Goal: Complete Application Form: Complete application form

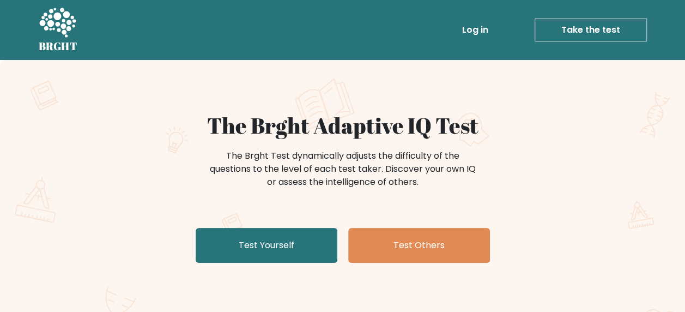
click at [592, 34] on link "Take the test" at bounding box center [591, 30] width 112 height 23
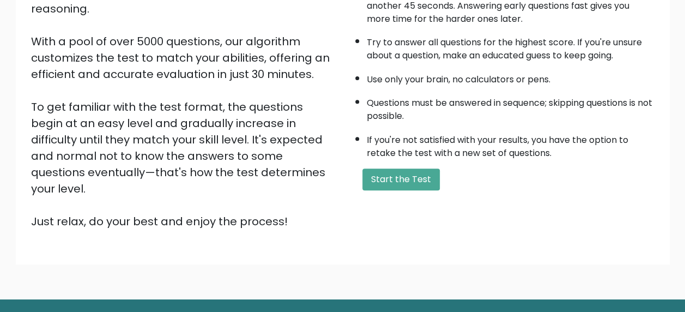
scroll to position [188, 0]
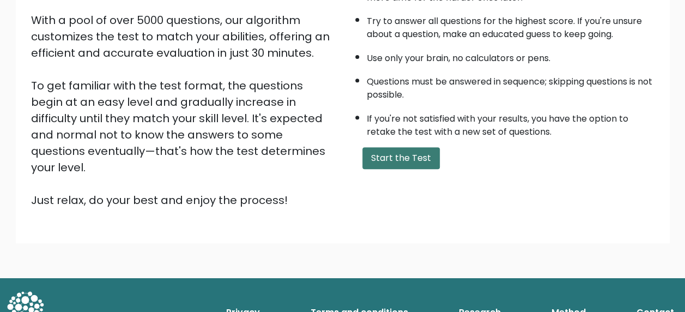
click at [385, 157] on button "Start the Test" at bounding box center [401, 158] width 77 height 22
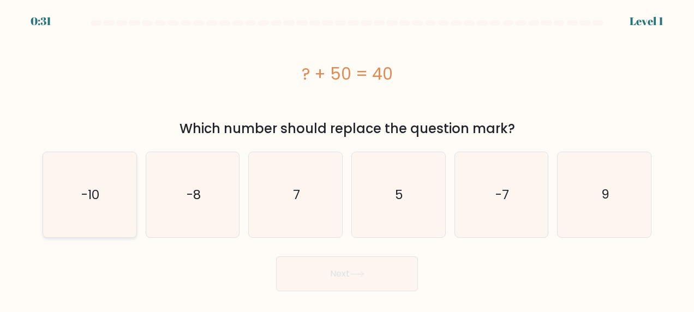
click at [116, 194] on icon "-10" at bounding box center [89, 194] width 85 height 85
click at [347, 159] on input "a. -10" at bounding box center [347, 157] width 1 height 3
radio input "true"
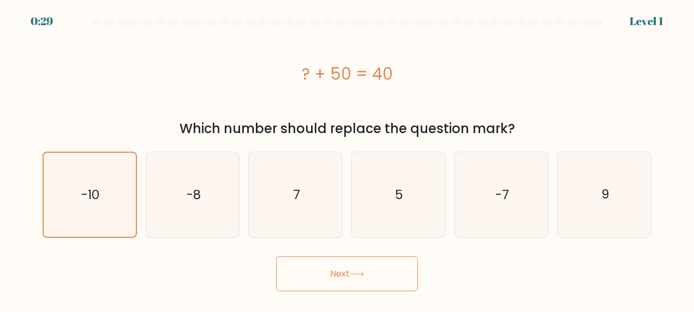
click at [287, 276] on button "Next" at bounding box center [347, 273] width 142 height 35
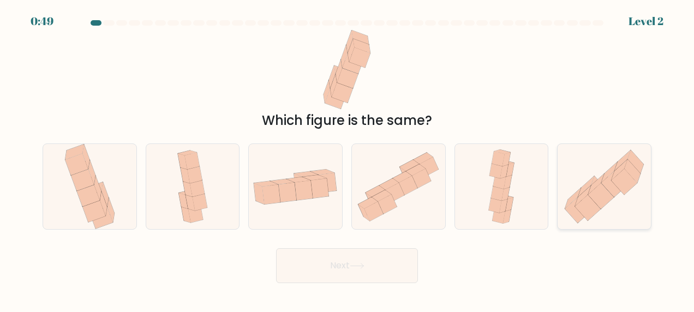
click at [606, 195] on icon at bounding box center [601, 196] width 26 height 26
click at [347, 159] on input "f." at bounding box center [347, 157] width 1 height 3
radio input "true"
click at [345, 255] on button "Next" at bounding box center [347, 265] width 142 height 35
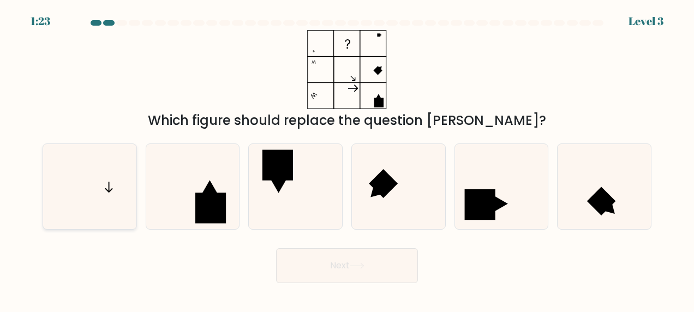
click at [112, 202] on icon at bounding box center [89, 186] width 85 height 85
click at [347, 159] on input "a." at bounding box center [347, 157] width 1 height 3
radio input "true"
click at [345, 258] on button "Next" at bounding box center [347, 265] width 142 height 35
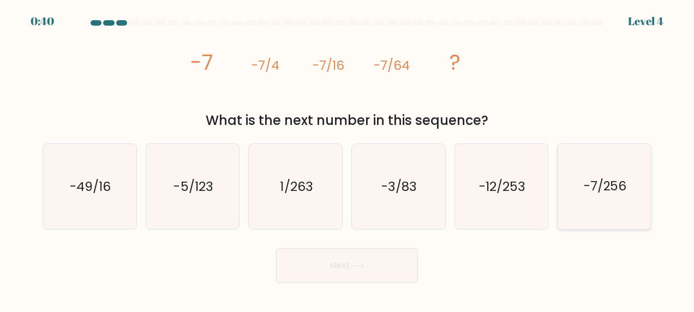
click at [601, 215] on icon "-7/256" at bounding box center [604, 186] width 85 height 85
click at [347, 159] on input "f. -7/256" at bounding box center [347, 157] width 1 height 3
radio input "true"
click at [336, 266] on button "Next" at bounding box center [347, 265] width 142 height 35
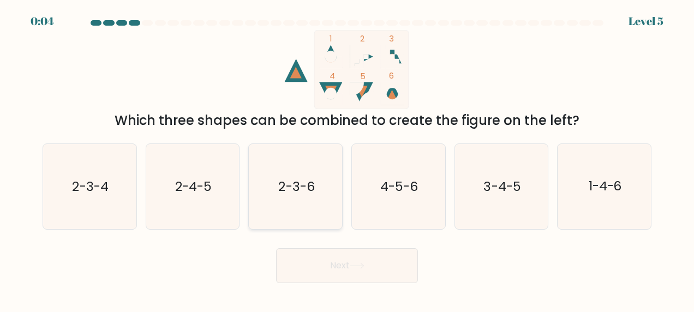
click at [288, 200] on icon "2-3-6" at bounding box center [295, 186] width 85 height 85
click at [347, 159] on input "c. 2-3-6" at bounding box center [347, 157] width 1 height 3
radio input "true"
click at [309, 251] on button "Next" at bounding box center [347, 265] width 142 height 35
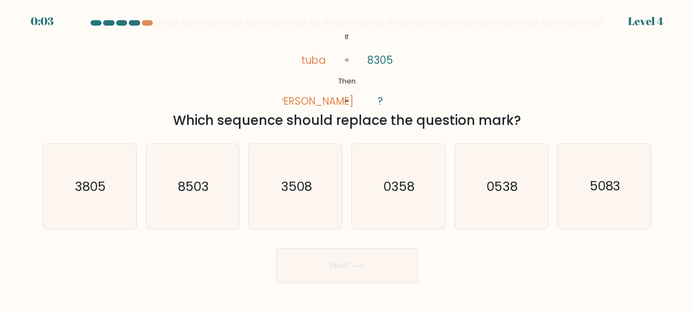
click at [311, 265] on button "Next" at bounding box center [347, 265] width 142 height 35
click at [452, 85] on div "@import url('https://fonts.googleapis.com/css?family=Abril+Fatface:400,100,100i…" at bounding box center [347, 80] width 622 height 100
click at [196, 198] on icon "8503" at bounding box center [192, 186] width 85 height 85
click at [347, 159] on input "b. 8503" at bounding box center [347, 157] width 1 height 3
radio input "true"
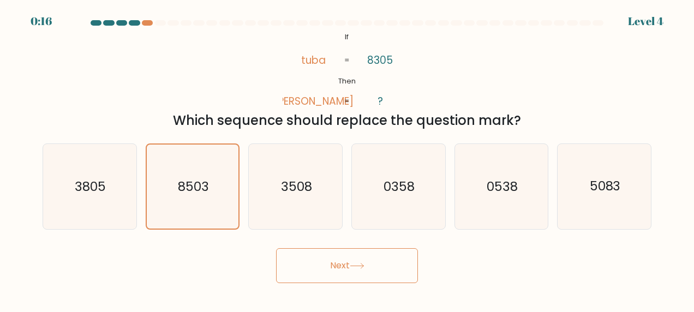
click at [376, 262] on button "Next" at bounding box center [347, 265] width 142 height 35
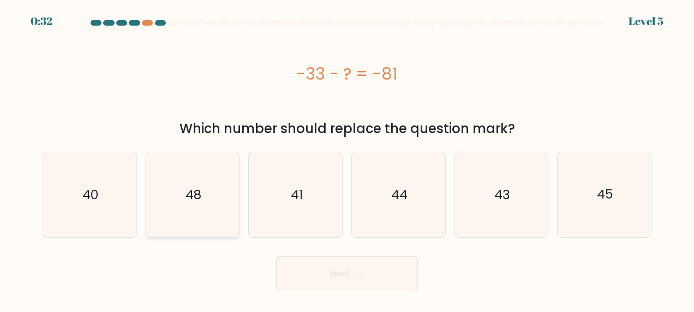
click at [224, 205] on icon "48" at bounding box center [192, 194] width 85 height 85
click at [347, 159] on input "b. 48" at bounding box center [347, 157] width 1 height 3
radio input "true"
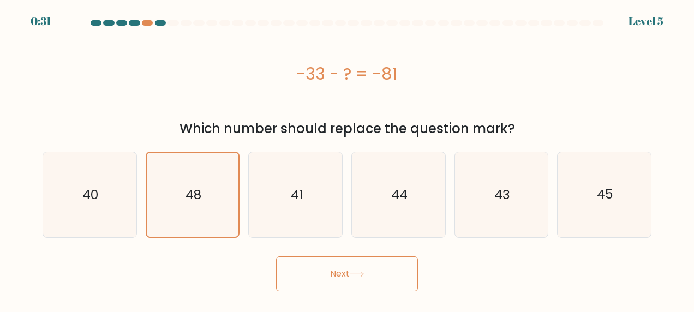
click at [351, 282] on button "Next" at bounding box center [347, 273] width 142 height 35
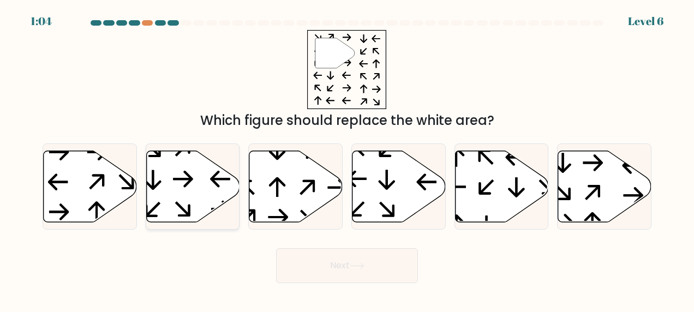
click at [184, 194] on icon at bounding box center [192, 186] width 93 height 71
click at [347, 159] on input "b." at bounding box center [347, 157] width 1 height 3
radio input "true"
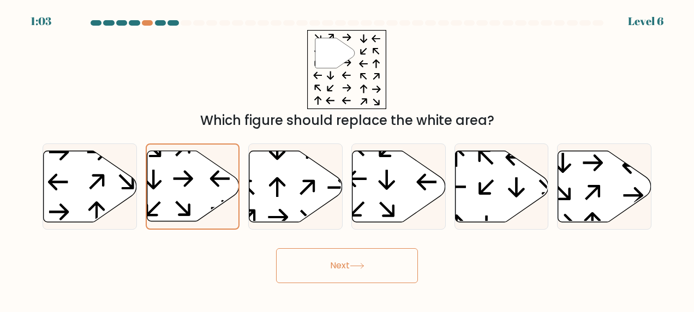
click at [324, 265] on button "Next" at bounding box center [347, 265] width 142 height 35
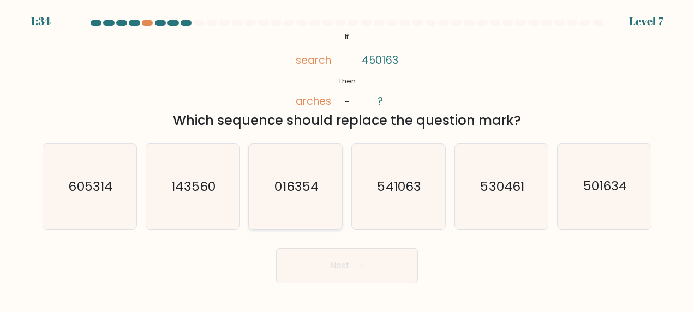
click at [305, 202] on icon "016354" at bounding box center [295, 186] width 85 height 85
click at [347, 159] on input "c. 016354" at bounding box center [347, 157] width 1 height 3
radio input "true"
click at [320, 263] on button "Next" at bounding box center [347, 265] width 142 height 35
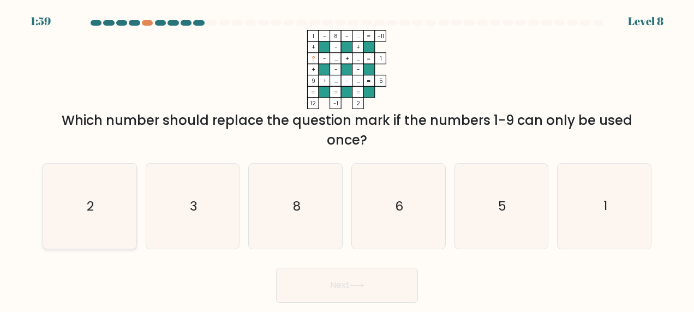
click at [94, 216] on icon "2" at bounding box center [89, 206] width 85 height 85
click at [347, 159] on input "a. 2" at bounding box center [347, 157] width 1 height 3
radio input "true"
click at [372, 295] on button "Next" at bounding box center [347, 285] width 142 height 35
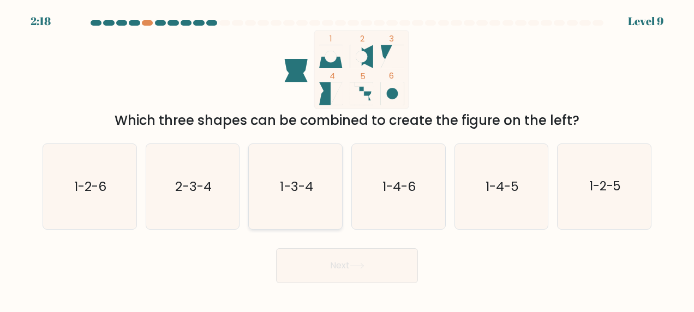
click at [296, 192] on text "1-3-4" at bounding box center [296, 186] width 33 height 17
click at [347, 159] on input "c. 1-3-4" at bounding box center [347, 157] width 1 height 3
radio input "true"
click at [363, 271] on button "Next" at bounding box center [347, 265] width 142 height 35
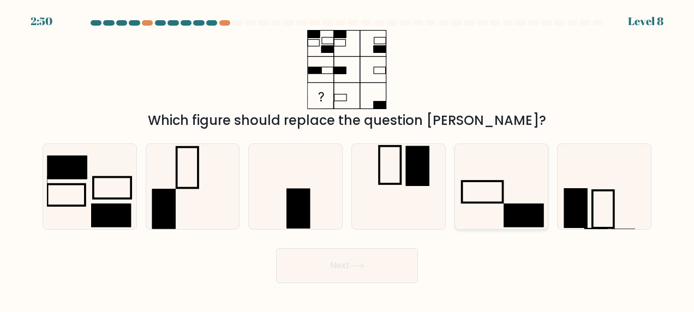
click at [494, 191] on icon at bounding box center [501, 186] width 85 height 85
click at [347, 159] on input "e." at bounding box center [347, 157] width 1 height 3
radio input "true"
click at [336, 276] on button "Next" at bounding box center [347, 265] width 142 height 35
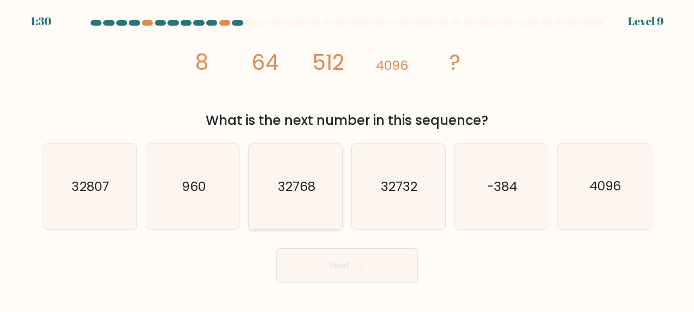
drag, startPoint x: 322, startPoint y: 177, endPoint x: 314, endPoint y: 178, distance: 7.7
click at [315, 178] on icon "32768" at bounding box center [295, 186] width 85 height 85
click at [347, 159] on input "c. 32768" at bounding box center [347, 157] width 1 height 3
radio input "true"
click at [332, 263] on button "Next" at bounding box center [347, 265] width 142 height 35
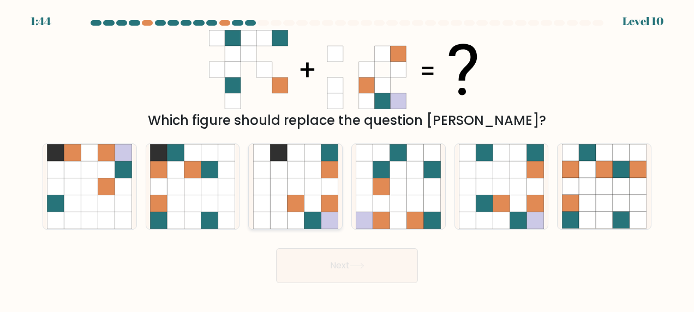
click at [285, 203] on icon at bounding box center [278, 203] width 17 height 17
click at [347, 159] on input "c." at bounding box center [347, 157] width 1 height 3
radio input "true"
click at [360, 286] on body "1:43 Level 10" at bounding box center [347, 156] width 694 height 312
click at [363, 264] on icon at bounding box center [357, 266] width 15 height 6
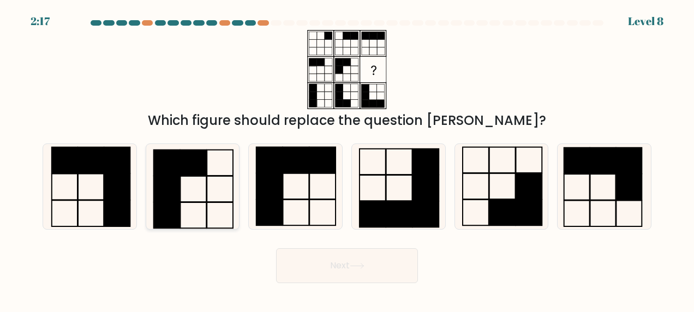
click at [171, 184] on rect at bounding box center [167, 189] width 26 height 26
click at [347, 159] on input "b." at bounding box center [347, 157] width 1 height 3
radio input "true"
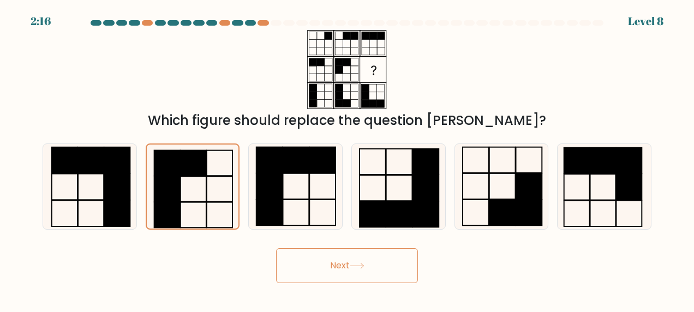
click at [324, 266] on button "Next" at bounding box center [347, 265] width 142 height 35
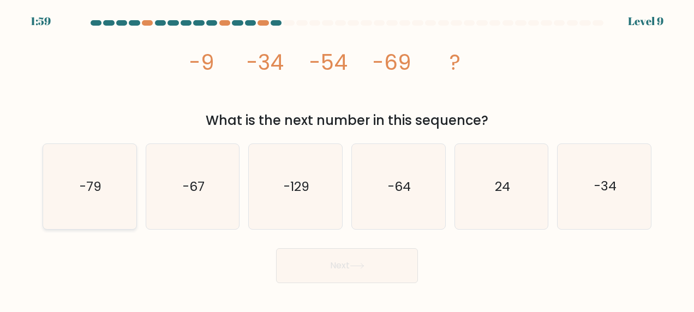
click at [62, 205] on icon "-79" at bounding box center [89, 186] width 85 height 85
click at [347, 159] on input "a. -79" at bounding box center [347, 157] width 1 height 3
radio input "true"
click at [354, 273] on button "Next" at bounding box center [347, 265] width 142 height 35
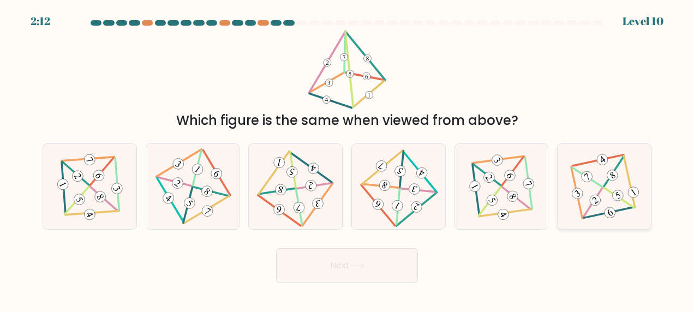
click at [615, 179] on 585 at bounding box center [612, 175] width 15 height 15
click at [347, 159] on input "f." at bounding box center [347, 157] width 1 height 3
radio input "true"
click at [362, 265] on icon at bounding box center [357, 266] width 15 height 6
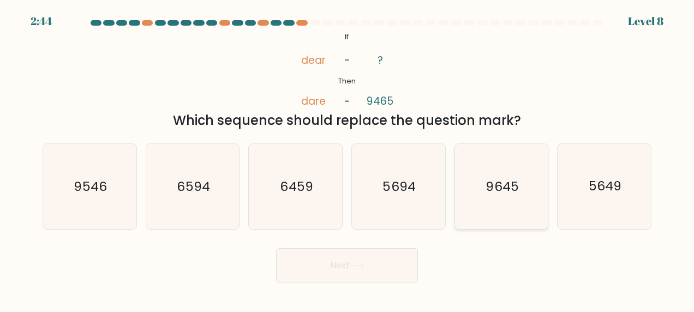
click at [505, 170] on icon "9645" at bounding box center [501, 186] width 85 height 85
click at [347, 159] on input "e. 9645" at bounding box center [347, 157] width 1 height 3
radio input "true"
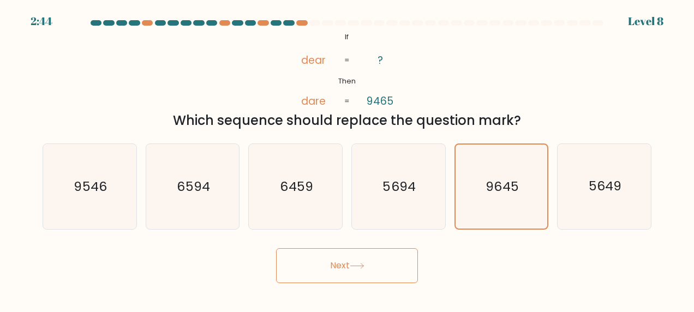
click at [375, 273] on button "Next" at bounding box center [347, 265] width 142 height 35
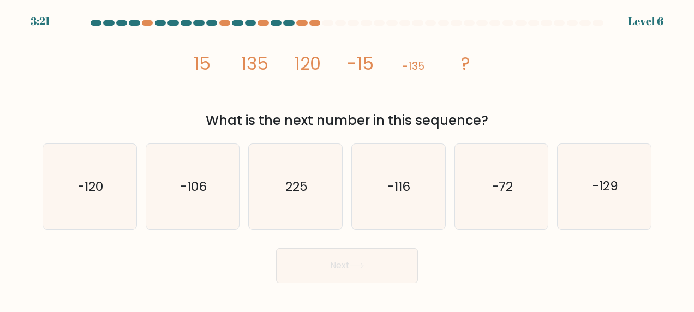
drag, startPoint x: 112, startPoint y: 141, endPoint x: 140, endPoint y: 226, distance: 89.3
click at [140, 226] on div "a. -120" at bounding box center [89, 186] width 103 height 86
click at [107, 200] on icon "-120" at bounding box center [89, 186] width 85 height 85
click at [347, 159] on input "a. -120" at bounding box center [347, 157] width 1 height 3
radio input "true"
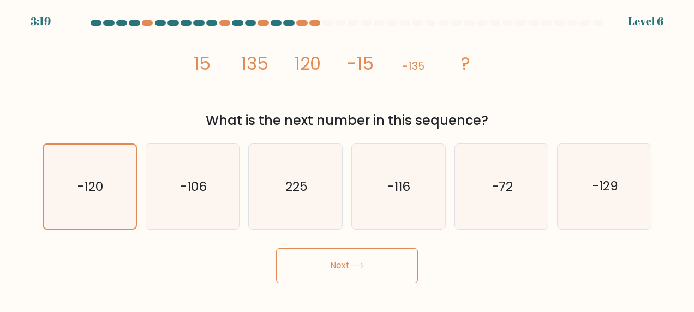
click at [377, 274] on button "Next" at bounding box center [347, 265] width 142 height 35
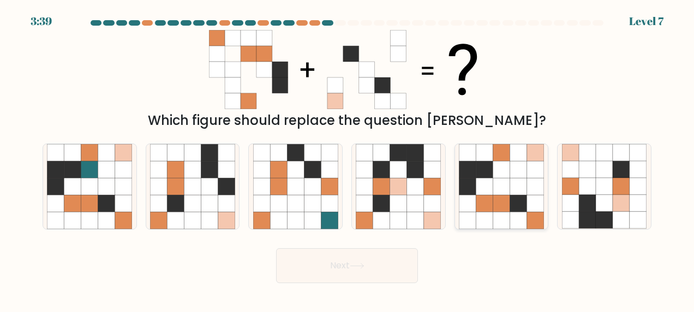
click at [462, 177] on icon at bounding box center [467, 169] width 17 height 17
click at [347, 159] on input "e." at bounding box center [347, 157] width 1 height 3
radio input "true"
click at [362, 268] on icon at bounding box center [357, 266] width 15 height 6
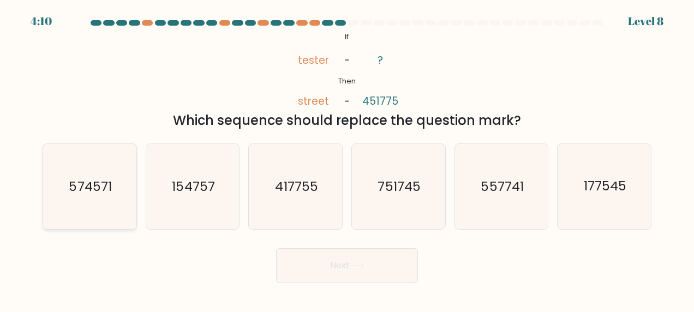
click at [83, 189] on text "574571" at bounding box center [90, 186] width 43 height 17
click at [347, 159] on input "a. 574571" at bounding box center [347, 157] width 1 height 3
radio input "true"
click at [307, 269] on button "Next" at bounding box center [347, 265] width 142 height 35
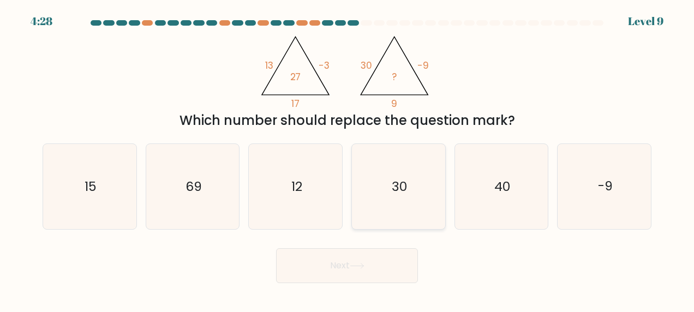
click at [386, 207] on icon "30" at bounding box center [398, 186] width 85 height 85
click at [347, 159] on input "d. 30" at bounding box center [347, 157] width 1 height 3
radio input "true"
click at [339, 263] on button "Next" at bounding box center [347, 265] width 142 height 35
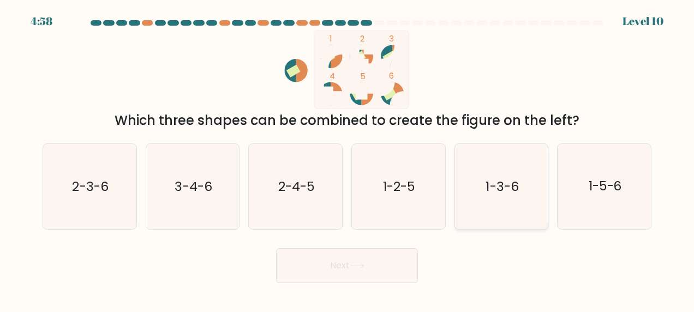
click at [496, 193] on text "1-3-6" at bounding box center [502, 186] width 33 height 17
click at [347, 159] on input "e. 1-3-6" at bounding box center [347, 157] width 1 height 3
radio input "true"
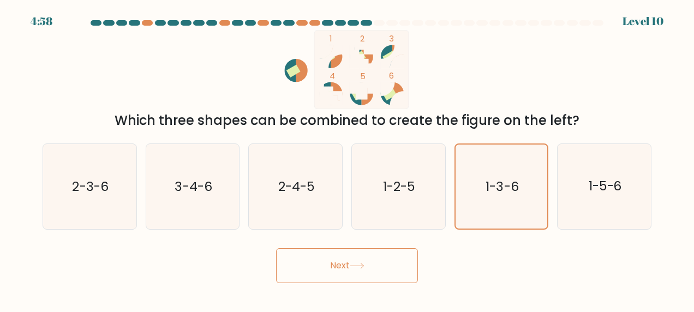
click at [397, 263] on button "Next" at bounding box center [347, 265] width 142 height 35
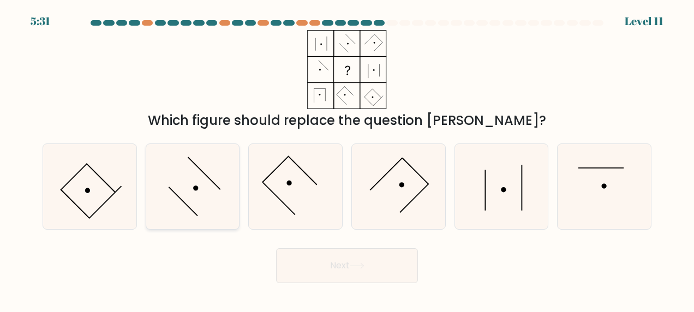
click at [195, 204] on icon at bounding box center [192, 186] width 85 height 85
click at [347, 159] on input "b." at bounding box center [347, 157] width 1 height 3
radio input "true"
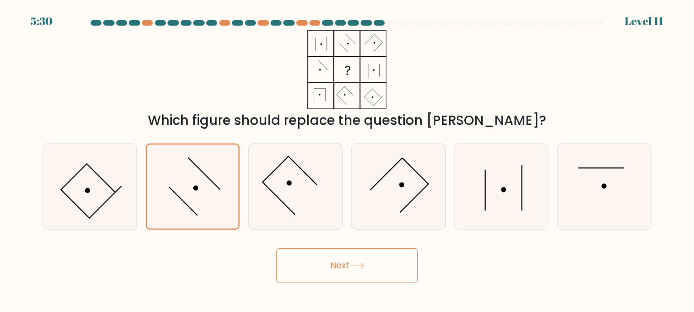
click at [323, 270] on button "Next" at bounding box center [347, 265] width 142 height 35
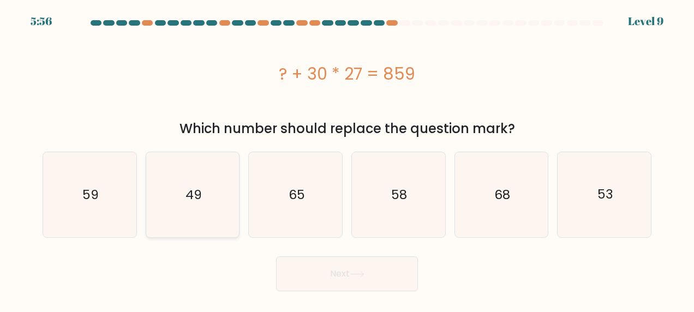
click at [179, 211] on icon "49" at bounding box center [192, 194] width 85 height 85
click at [347, 159] on input "b. 49" at bounding box center [347, 157] width 1 height 3
radio input "true"
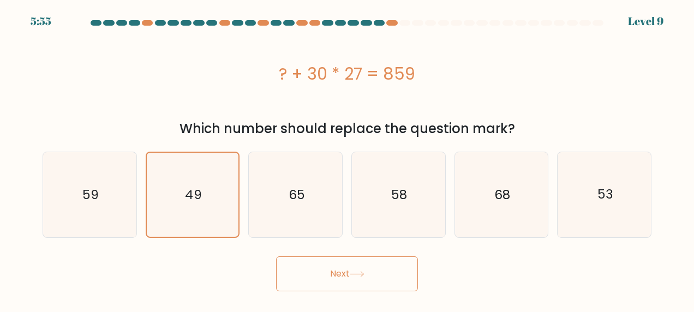
click at [371, 287] on button "Next" at bounding box center [347, 273] width 142 height 35
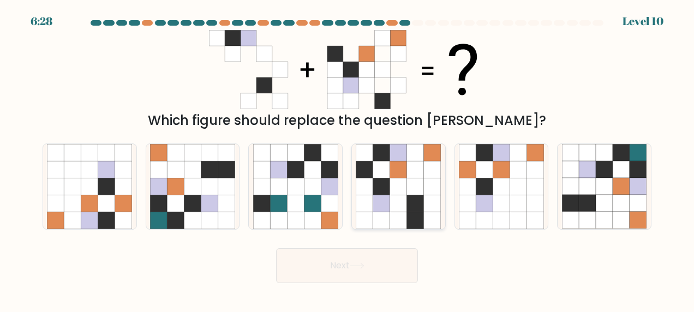
click at [400, 176] on icon at bounding box center [398, 169] width 17 height 17
click at [347, 159] on input "d." at bounding box center [347, 157] width 1 height 3
radio input "true"
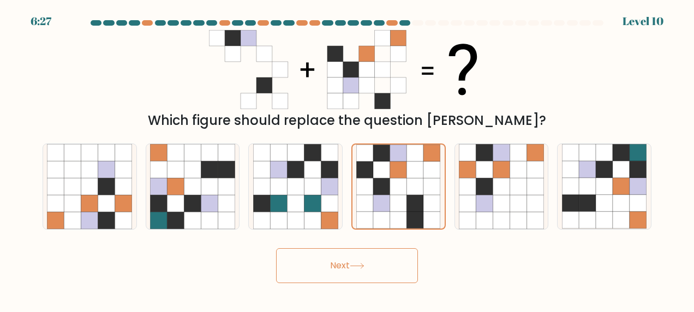
click at [361, 268] on icon at bounding box center [357, 266] width 15 height 6
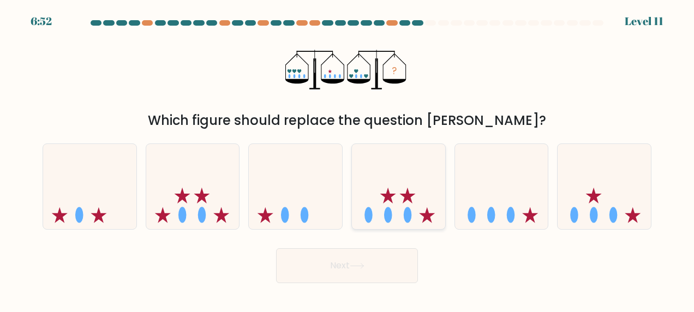
click at [391, 208] on icon at bounding box center [398, 186] width 93 height 77
click at [347, 159] on input "d." at bounding box center [347, 157] width 1 height 3
radio input "true"
click at [375, 263] on button "Next" at bounding box center [347, 265] width 142 height 35
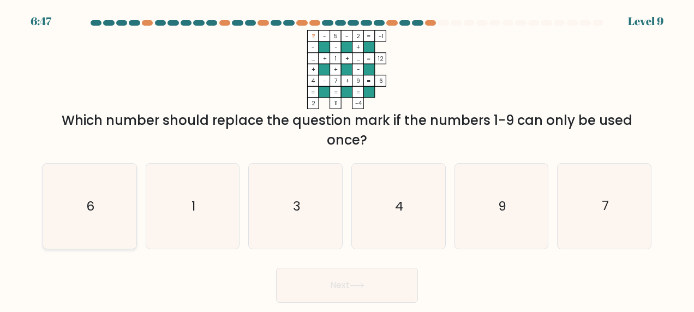
click at [107, 236] on icon "6" at bounding box center [89, 206] width 85 height 85
click at [347, 159] on input "a. 6" at bounding box center [347, 157] width 1 height 3
radio input "true"
drag, startPoint x: 107, startPoint y: 236, endPoint x: 387, endPoint y: 302, distance: 288.1
click at [387, 302] on body "6:45 Level 9" at bounding box center [347, 156] width 694 height 312
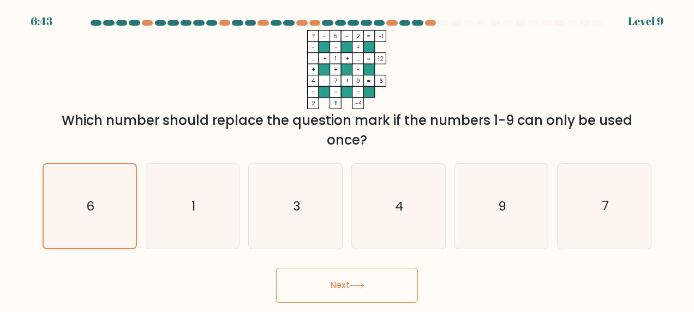
click at [393, 292] on button "Next" at bounding box center [347, 285] width 142 height 35
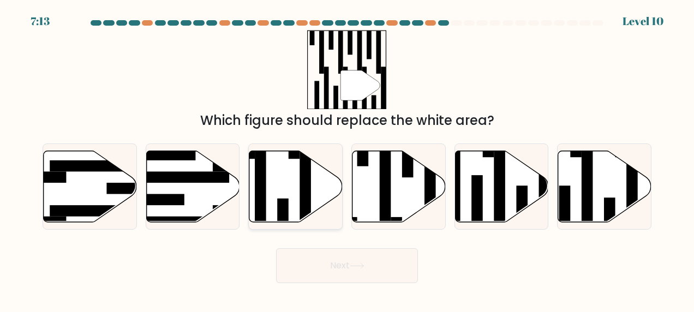
click at [275, 189] on icon at bounding box center [295, 186] width 93 height 71
click at [347, 159] on input "c." at bounding box center [347, 157] width 1 height 3
radio input "true"
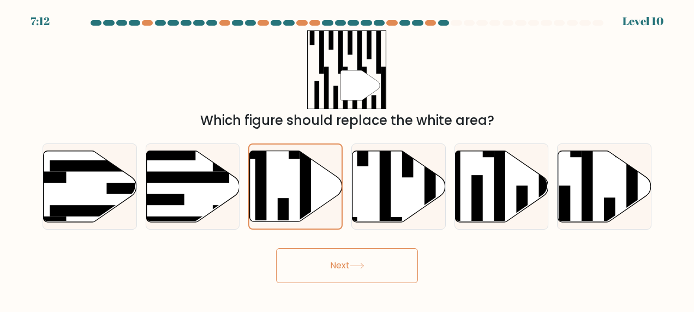
click at [316, 265] on button "Next" at bounding box center [347, 265] width 142 height 35
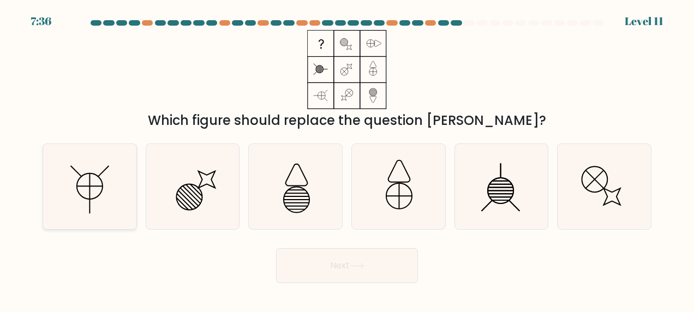
click at [115, 203] on icon at bounding box center [89, 186] width 85 height 85
click at [347, 159] on input "a." at bounding box center [347, 157] width 1 height 3
radio input "true"
click at [365, 269] on button "Next" at bounding box center [347, 265] width 142 height 35
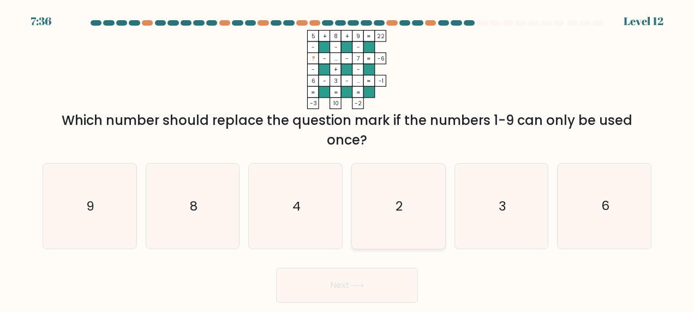
click at [389, 222] on icon "2" at bounding box center [398, 206] width 85 height 85
click at [347, 159] on input "d. 2" at bounding box center [347, 157] width 1 height 3
radio input "true"
click at [301, 294] on button "Next" at bounding box center [347, 285] width 142 height 35
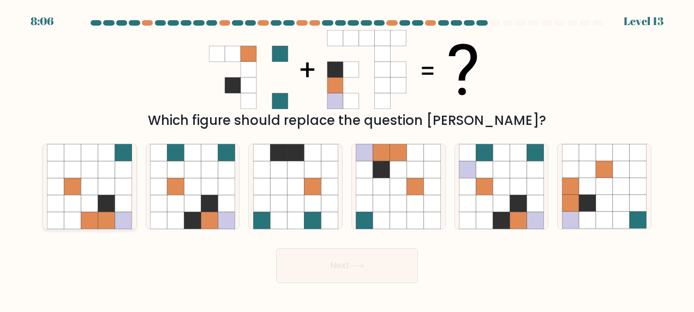
click at [119, 209] on icon at bounding box center [123, 203] width 17 height 17
click at [347, 159] on input "a." at bounding box center [347, 157] width 1 height 3
radio input "true"
click at [323, 261] on button "Next" at bounding box center [347, 265] width 142 height 35
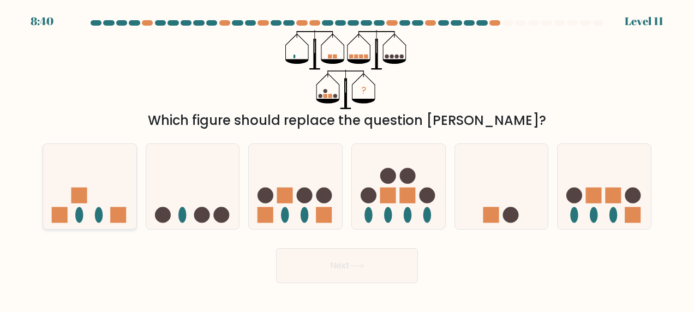
click at [103, 219] on icon at bounding box center [89, 186] width 93 height 77
click at [347, 159] on input "a." at bounding box center [347, 157] width 1 height 3
radio input "true"
click at [297, 257] on button "Next" at bounding box center [347, 265] width 142 height 35
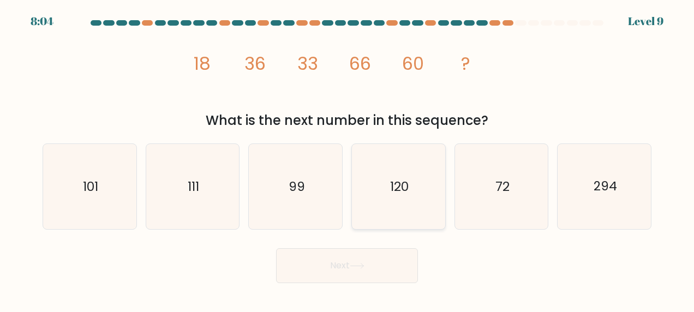
click at [386, 197] on icon "120" at bounding box center [398, 186] width 85 height 85
click at [347, 159] on input "d. 120" at bounding box center [347, 157] width 1 height 3
radio input "true"
click at [364, 268] on icon at bounding box center [357, 266] width 15 height 6
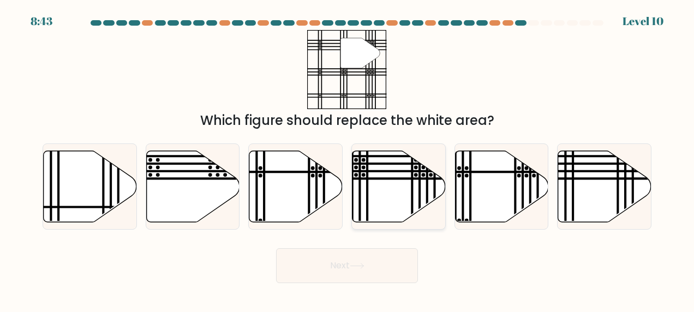
click at [367, 169] on line at bounding box center [367, 225] width 0 height 188
click at [347, 159] on input "d." at bounding box center [347, 157] width 1 height 3
radio input "true"
click at [370, 262] on button "Next" at bounding box center [347, 265] width 142 height 35
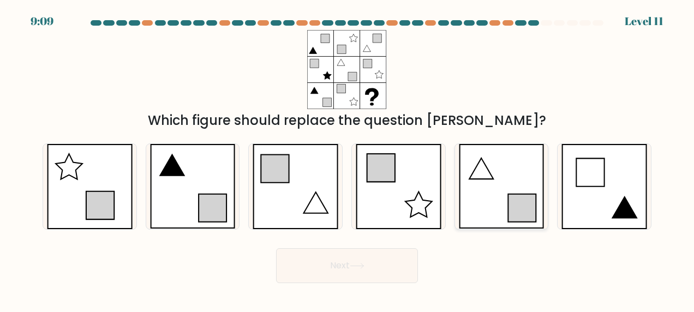
click at [470, 161] on icon at bounding box center [502, 186] width 86 height 85
click at [347, 159] on input "e." at bounding box center [347, 157] width 1 height 3
radio input "true"
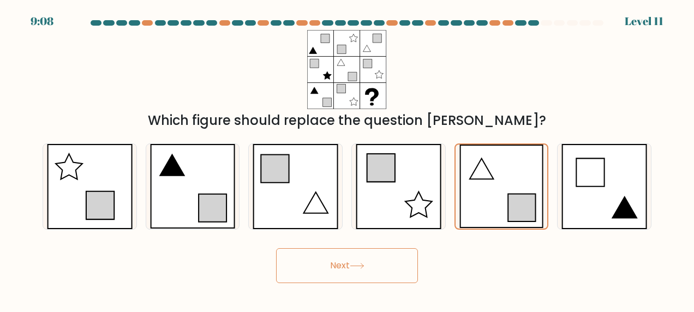
click at [363, 265] on icon at bounding box center [356, 265] width 13 height 5
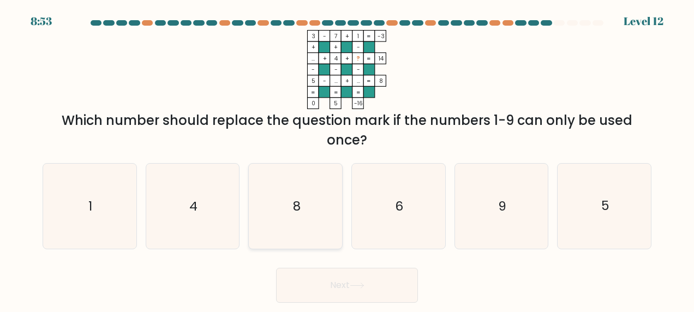
click at [309, 210] on icon "8" at bounding box center [295, 206] width 85 height 85
click at [347, 159] on input "c. 8" at bounding box center [347, 157] width 1 height 3
radio input "true"
click at [340, 291] on button "Next" at bounding box center [347, 285] width 142 height 35
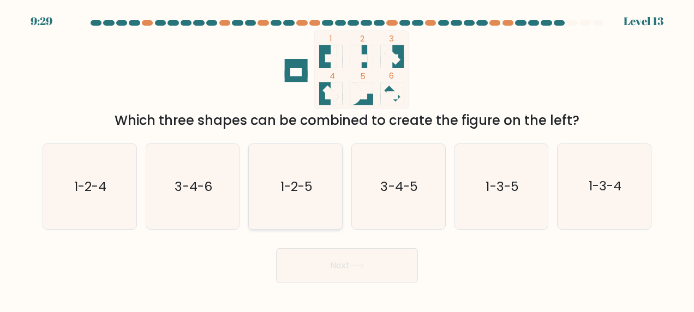
click at [297, 189] on text "1-2-5" at bounding box center [296, 186] width 32 height 17
click at [347, 159] on input "c. 1-2-5" at bounding box center [347, 157] width 1 height 3
radio input "true"
click at [378, 284] on body "9:28 Level 13" at bounding box center [347, 156] width 694 height 312
click at [374, 276] on button "Next" at bounding box center [347, 265] width 142 height 35
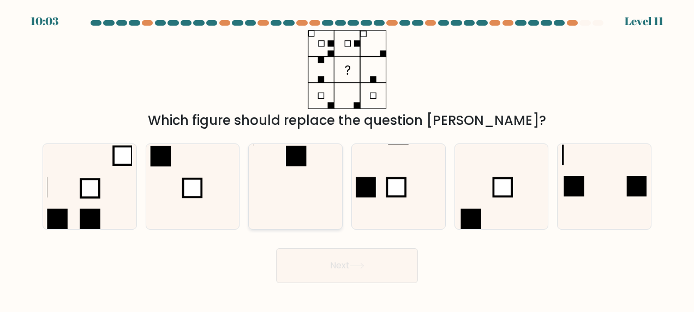
click at [306, 189] on icon at bounding box center [295, 186] width 85 height 85
click at [347, 159] on input "c." at bounding box center [347, 157] width 1 height 3
radio input "true"
click at [341, 281] on button "Next" at bounding box center [347, 265] width 142 height 35
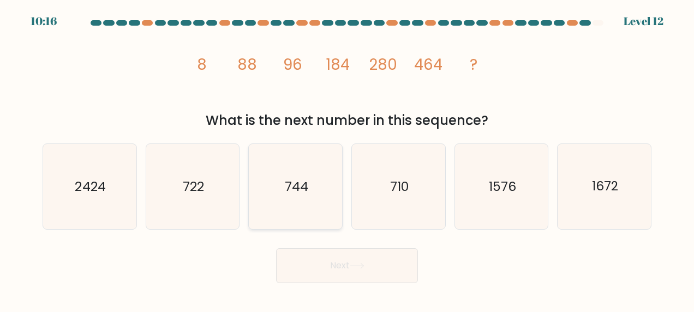
click at [289, 157] on icon "744" at bounding box center [295, 186] width 85 height 85
click at [347, 157] on input "c. 744" at bounding box center [347, 157] width 1 height 3
radio input "true"
click at [358, 278] on button "Next" at bounding box center [347, 265] width 142 height 35
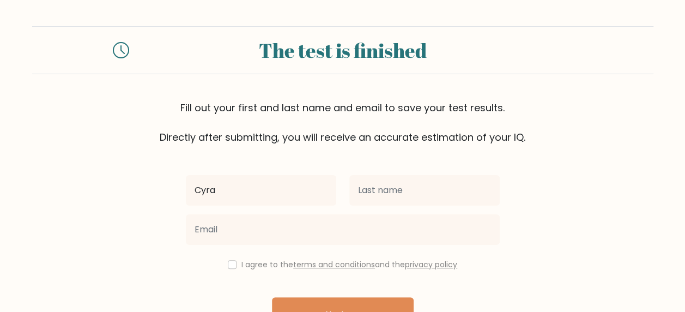
type input "[PERSON_NAME]"
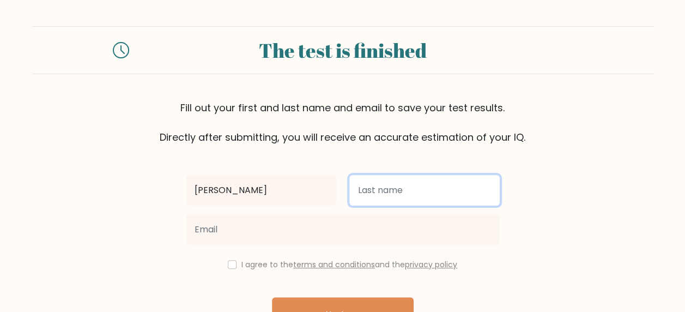
click at [362, 198] on input "text" at bounding box center [425, 190] width 151 height 31
type input "Dioquino"
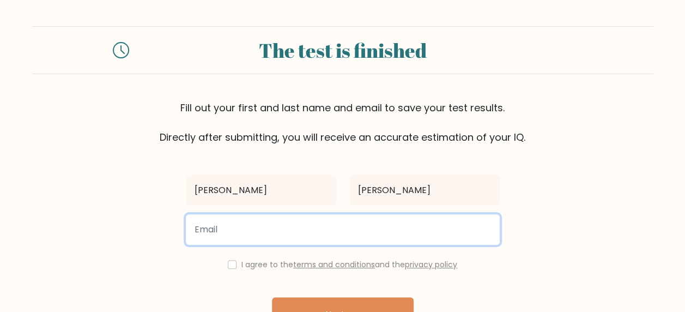
click at [361, 225] on input "email" at bounding box center [343, 229] width 314 height 31
type input "cyrajoyce.marketing@gmail.com"
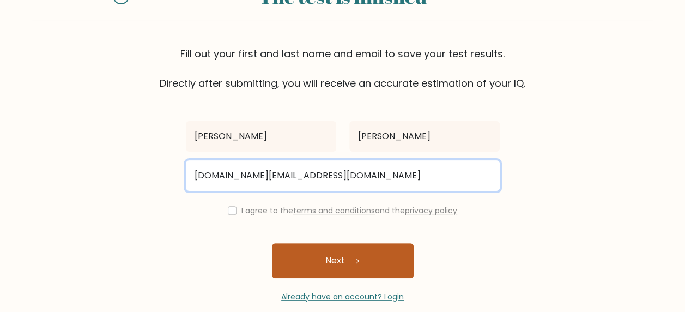
scroll to position [55, 0]
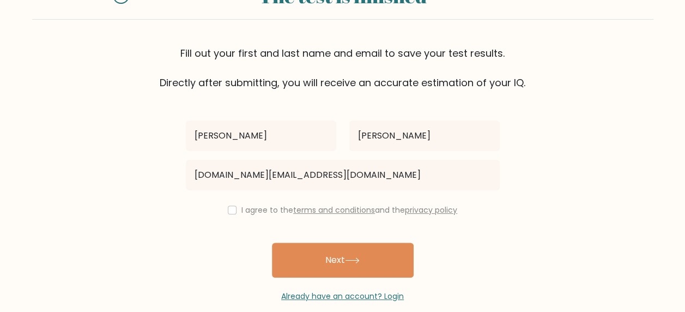
click at [227, 215] on div "I agree to the terms and conditions and the privacy policy" at bounding box center [342, 209] width 327 height 13
click at [234, 210] on div "I agree to the terms and conditions and the privacy policy" at bounding box center [342, 209] width 327 height 13
click at [231, 210] on input "checkbox" at bounding box center [232, 210] width 9 height 9
checkbox input "true"
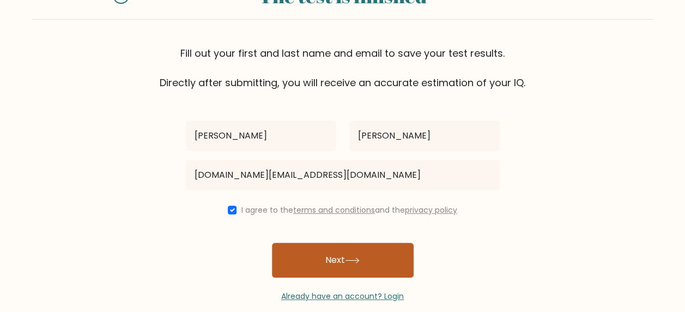
click at [352, 261] on icon at bounding box center [352, 260] width 15 height 6
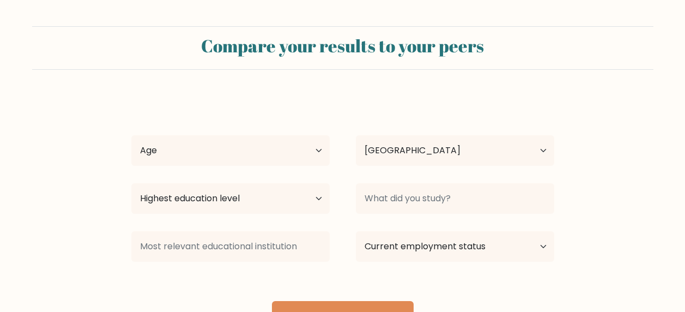
select select "PH"
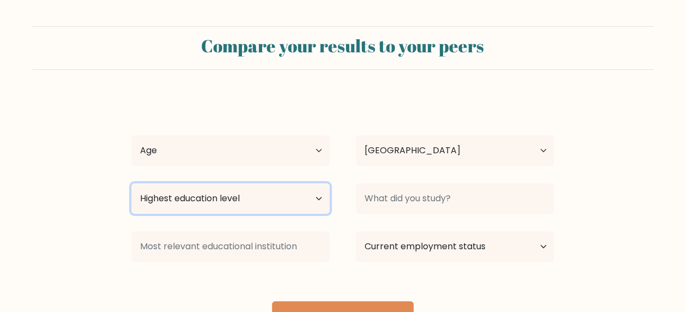
click at [286, 201] on select "Highest education level No schooling Primary Lower Secondary Upper Secondary Oc…" at bounding box center [230, 198] width 198 height 31
select select "bachelors_degree"
click at [131, 183] on select "Highest education level No schooling Primary Lower Secondary Upper Secondary Oc…" at bounding box center [230, 198] width 198 height 31
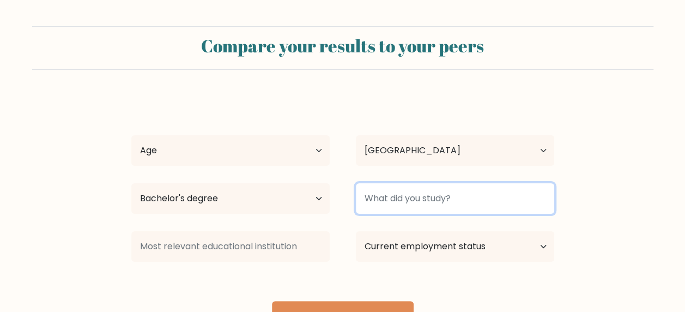
click at [457, 209] on input at bounding box center [455, 198] width 198 height 31
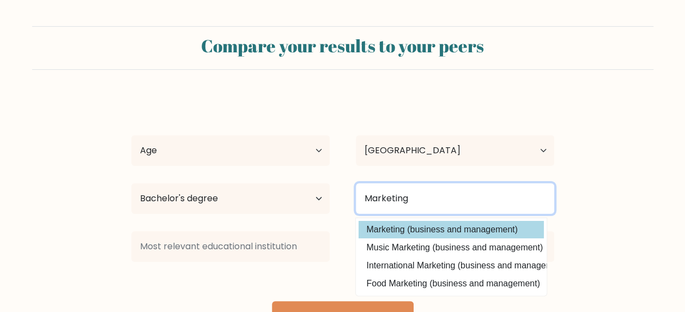
type input "Marketing"
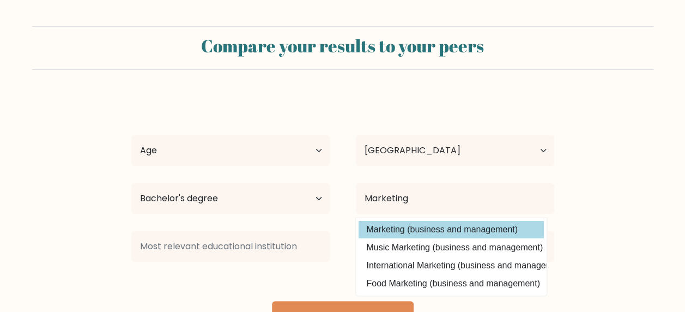
click at [456, 228] on option "Marketing (business and management)" at bounding box center [451, 229] width 185 height 17
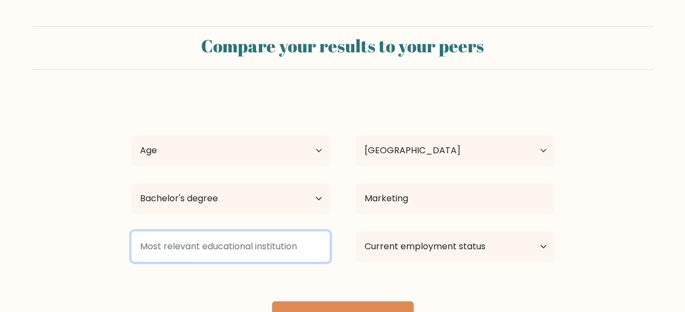
click at [231, 249] on input at bounding box center [230, 246] width 198 height 31
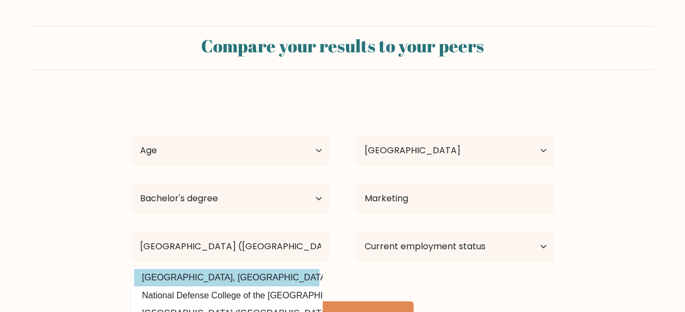
click at [246, 278] on option "National University, Philippines (Philippines)" at bounding box center [226, 277] width 185 height 17
type input "[GEOGRAPHIC_DATA], [GEOGRAPHIC_DATA]"
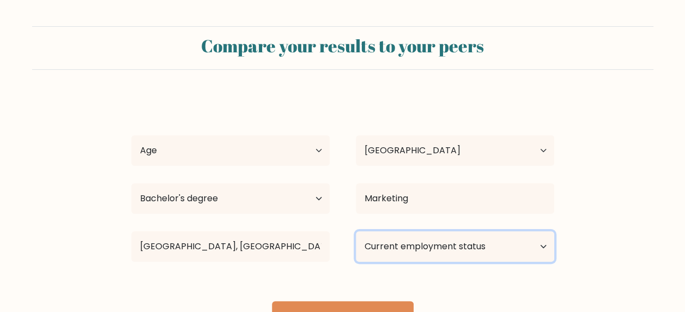
click at [462, 250] on select "Current employment status Employed Student Retired Other / prefer not to answer" at bounding box center [455, 246] width 198 height 31
select select "other"
click at [356, 231] on select "Current employment status Employed Student Retired Other / prefer not to answer" at bounding box center [455, 246] width 198 height 31
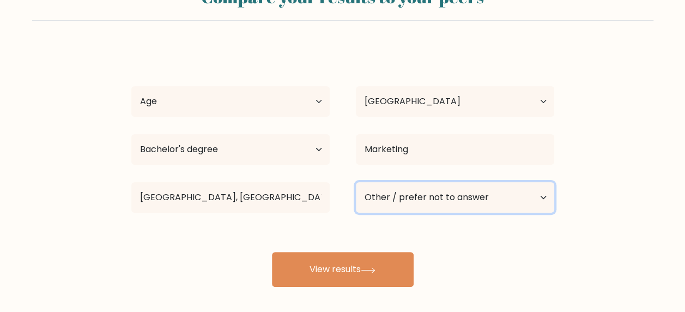
scroll to position [101, 0]
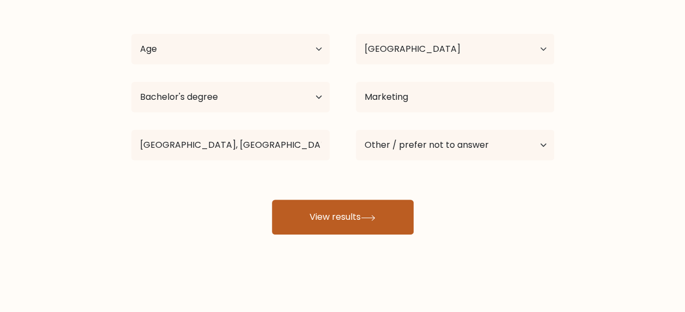
click at [380, 227] on button "View results" at bounding box center [343, 217] width 142 height 35
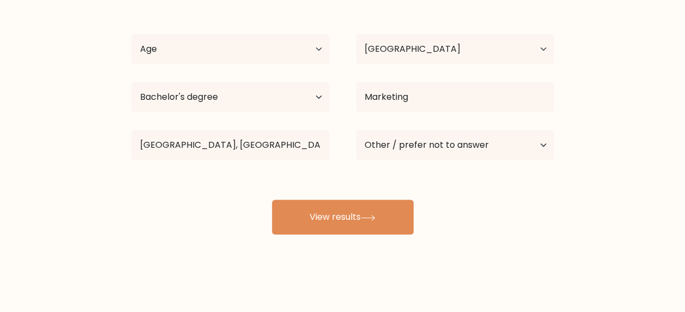
click at [226, 13] on div "Cyra Joyce Dioquino Age Under 18 years old 18-24 years old 25-34 years old 35-4…" at bounding box center [343, 115] width 436 height 240
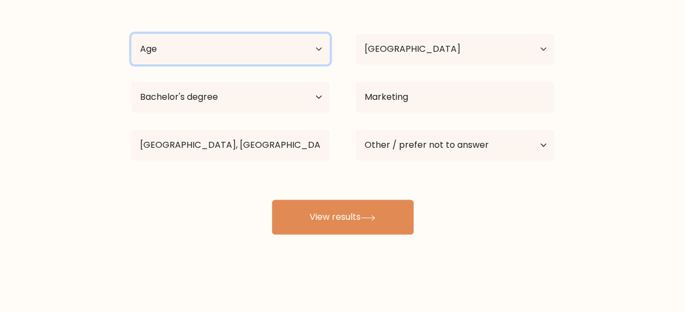
click at [197, 43] on select "Age Under 18 years old 18-24 years old 25-34 years old 35-44 years old 45-54 ye…" at bounding box center [230, 49] width 198 height 31
click at [131, 34] on select "Age Under 18 years old 18-24 years old 25-34 years old 35-44 years old 45-54 ye…" at bounding box center [230, 49] width 198 height 31
click at [216, 50] on select "Age Under 18 years old 18-24 years old 25-34 years old 35-44 years old 45-54 ye…" at bounding box center [230, 49] width 198 height 31
select select "18_24"
click at [131, 34] on select "Age Under 18 years old 18-24 years old 25-34 years old 35-44 years old 45-54 ye…" at bounding box center [230, 49] width 198 height 31
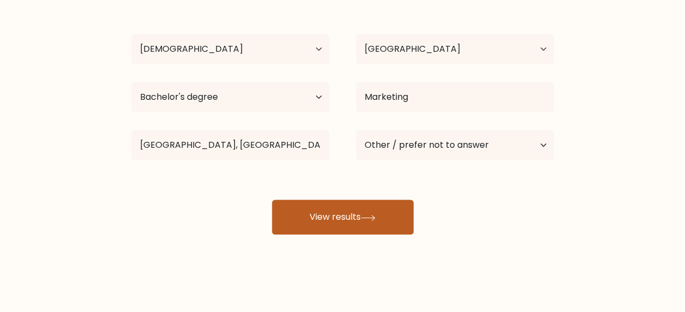
click at [327, 224] on button "View results" at bounding box center [343, 217] width 142 height 35
